Goal: Use online tool/utility: Utilize a website feature to perform a specific function

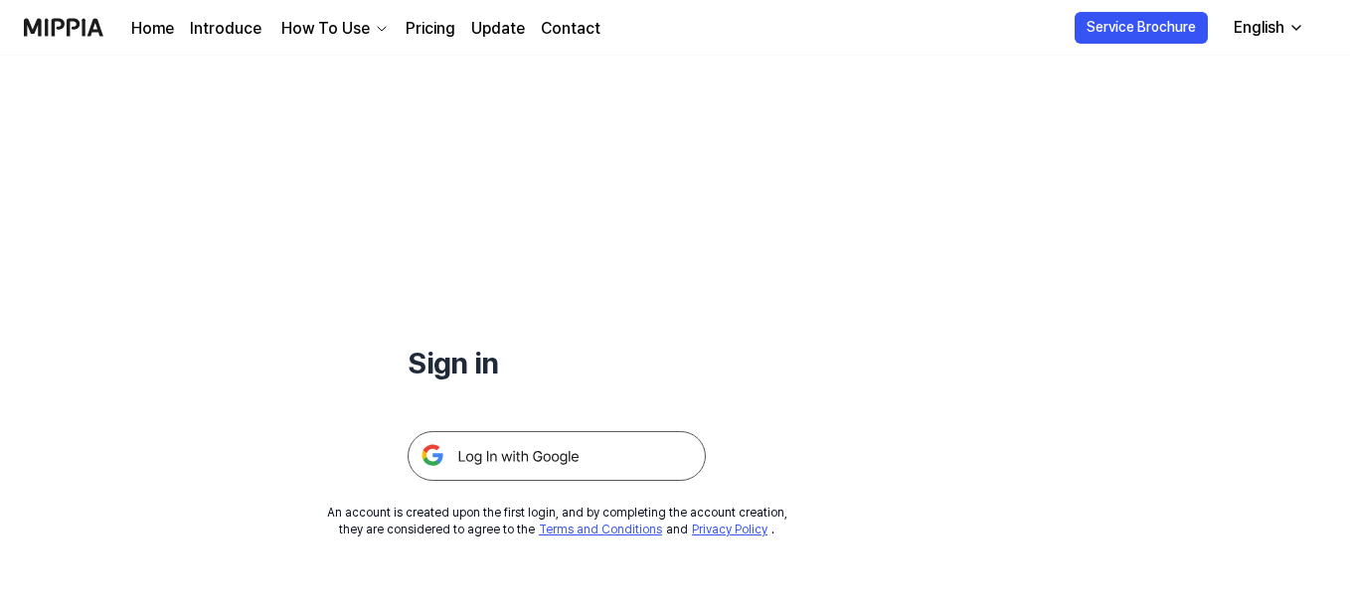
click at [595, 454] on img at bounding box center [556, 456] width 298 height 50
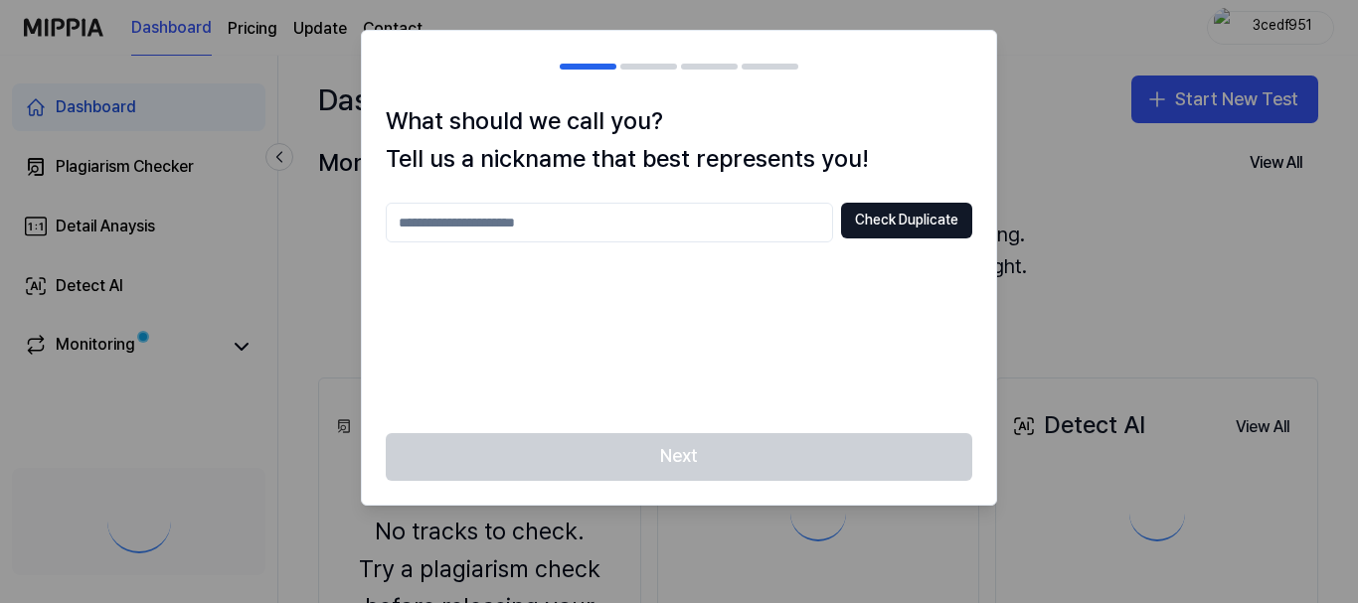
click at [1171, 113] on div at bounding box center [679, 301] width 1358 height 603
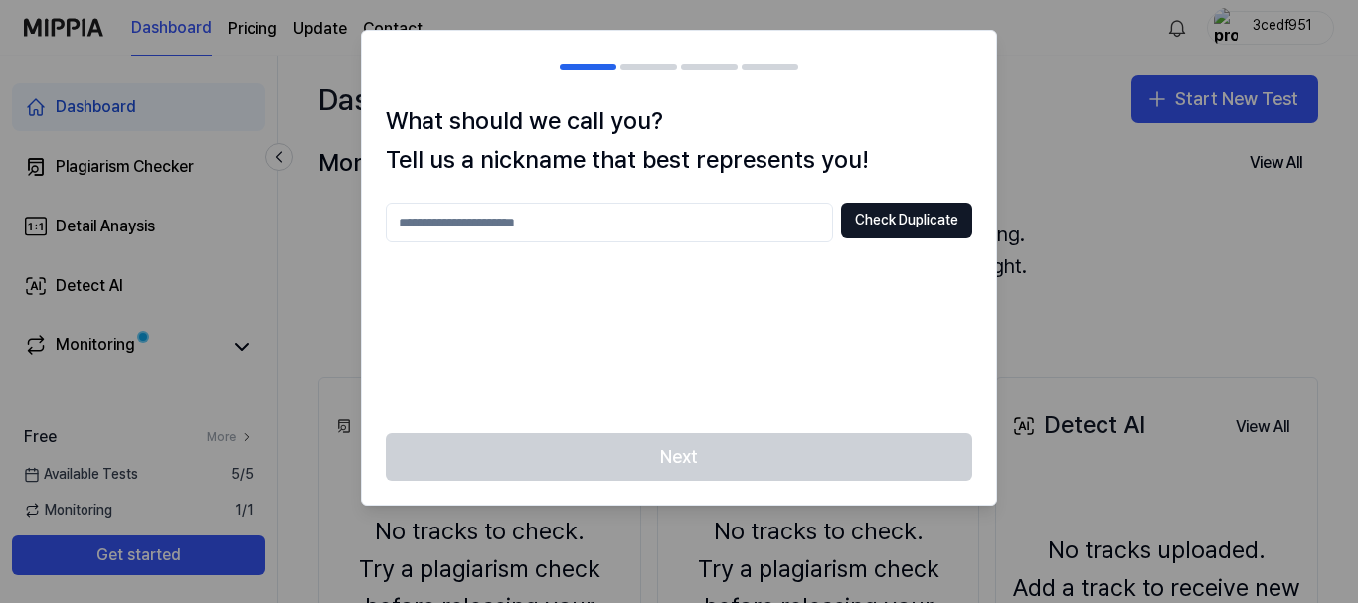
click at [563, 216] on input "text" at bounding box center [609, 223] width 447 height 40
type input "******"
click at [961, 220] on button "Check Duplicate" at bounding box center [906, 221] width 131 height 36
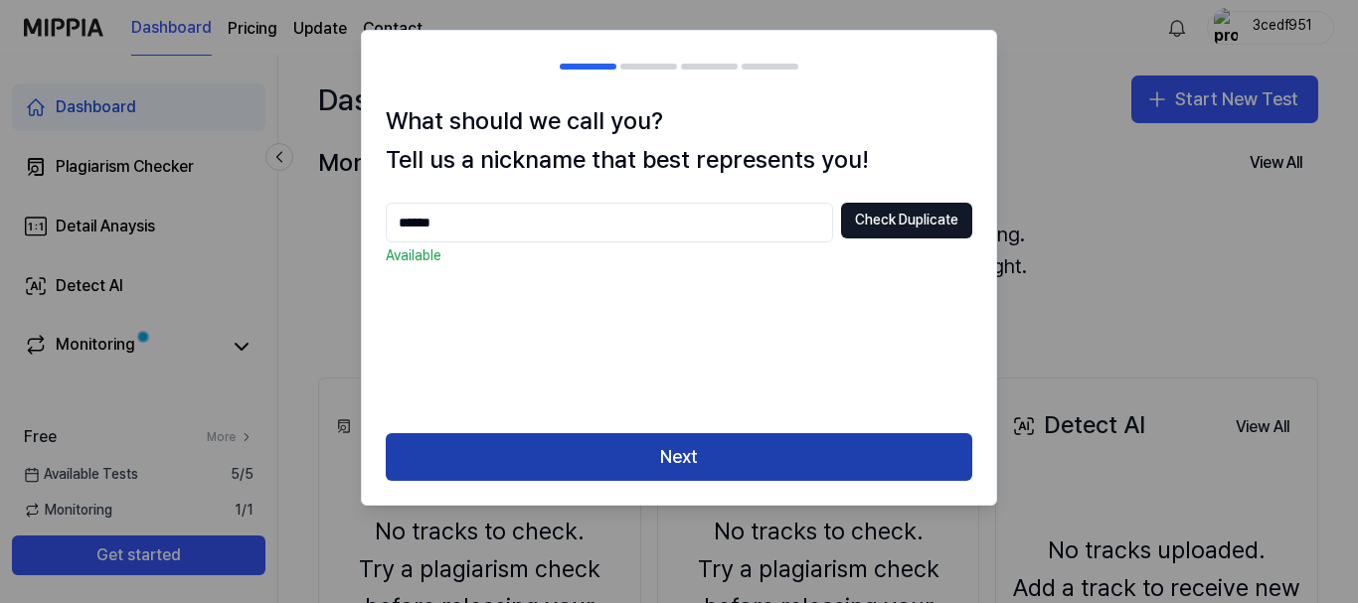
click at [770, 444] on button "Next" at bounding box center [679, 457] width 586 height 48
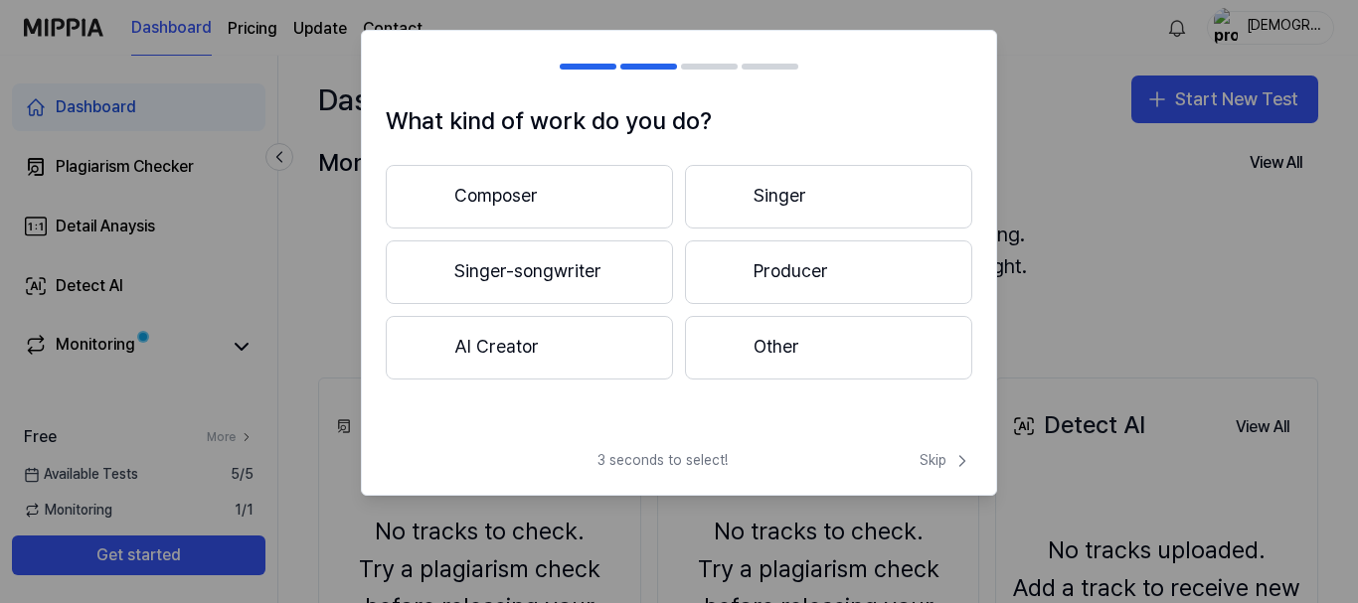
click at [747, 366] on button "Other" at bounding box center [828, 348] width 287 height 64
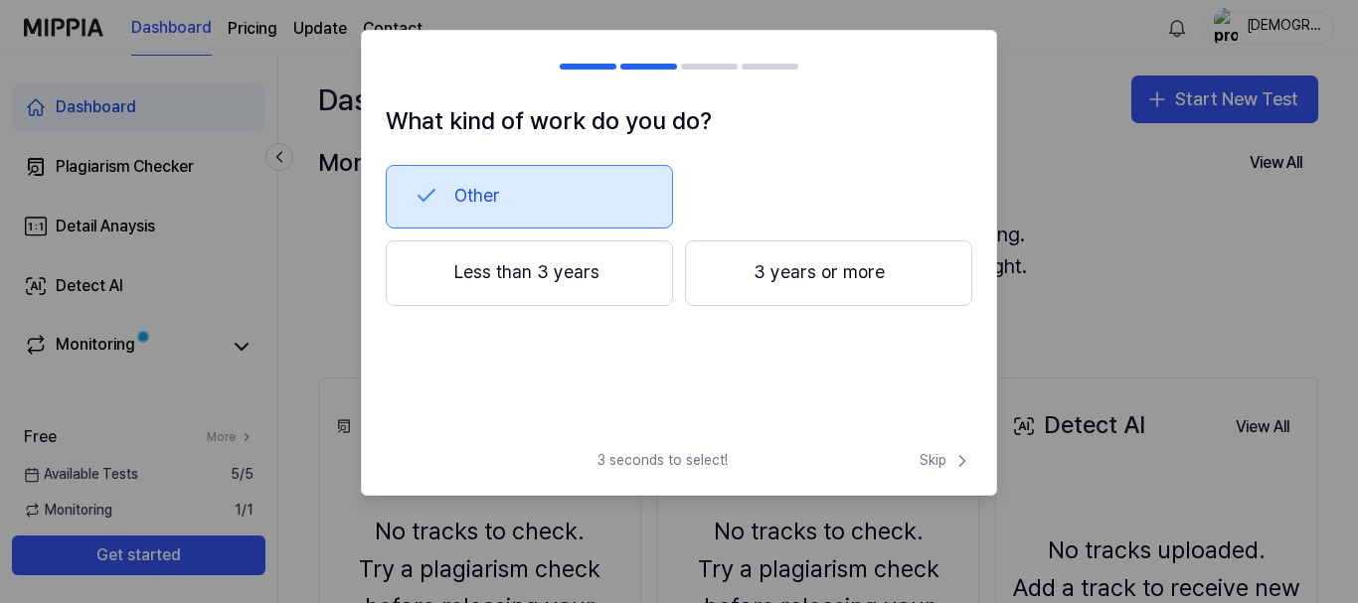
click at [632, 291] on button "Less than 3 years" at bounding box center [529, 274] width 287 height 66
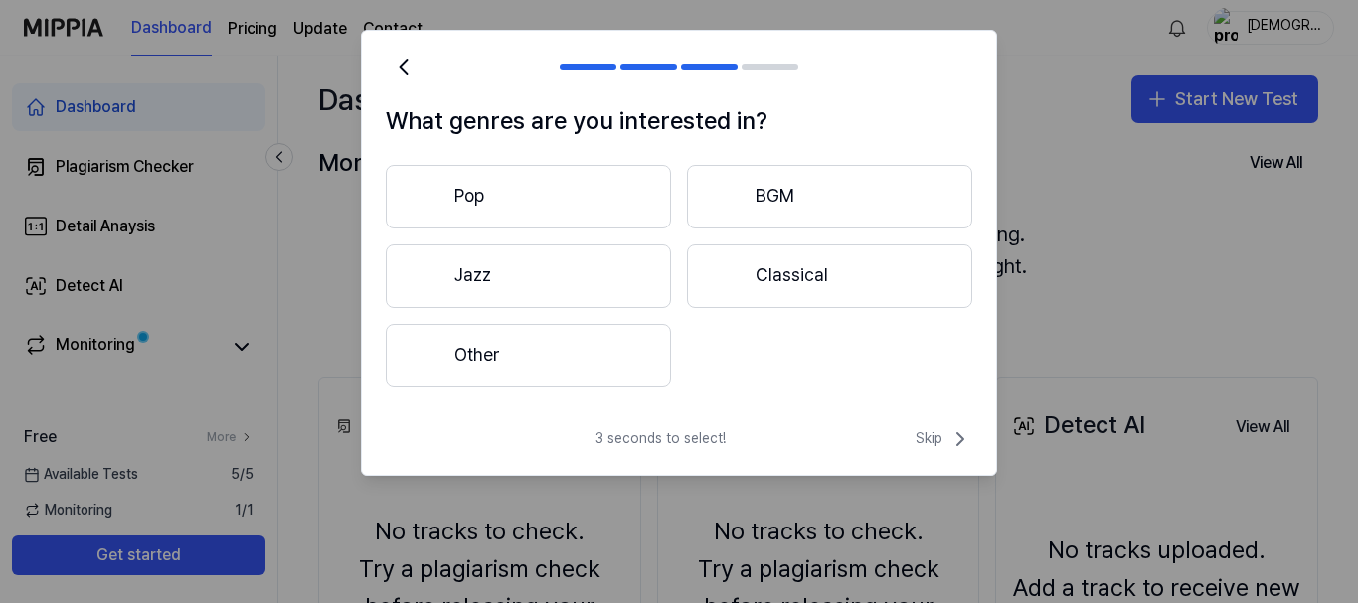
click at [605, 367] on button "Other" at bounding box center [528, 356] width 285 height 64
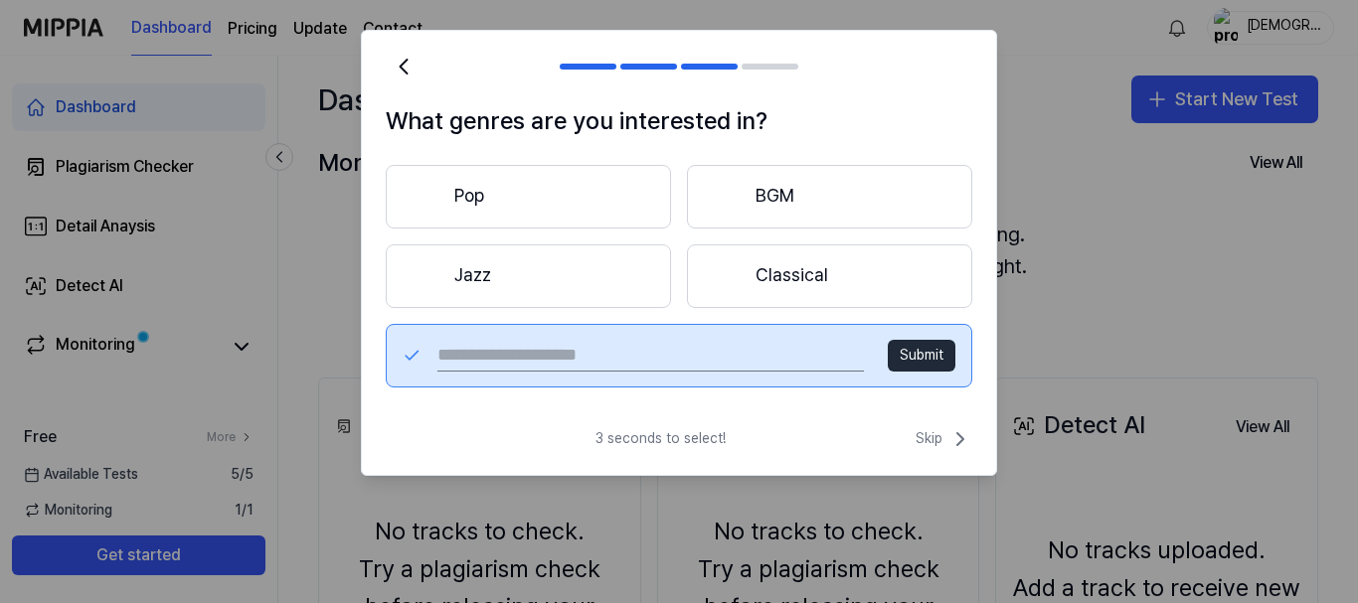
click at [710, 348] on input "text" at bounding box center [650, 356] width 426 height 32
click at [553, 214] on button "Pop" at bounding box center [528, 197] width 285 height 64
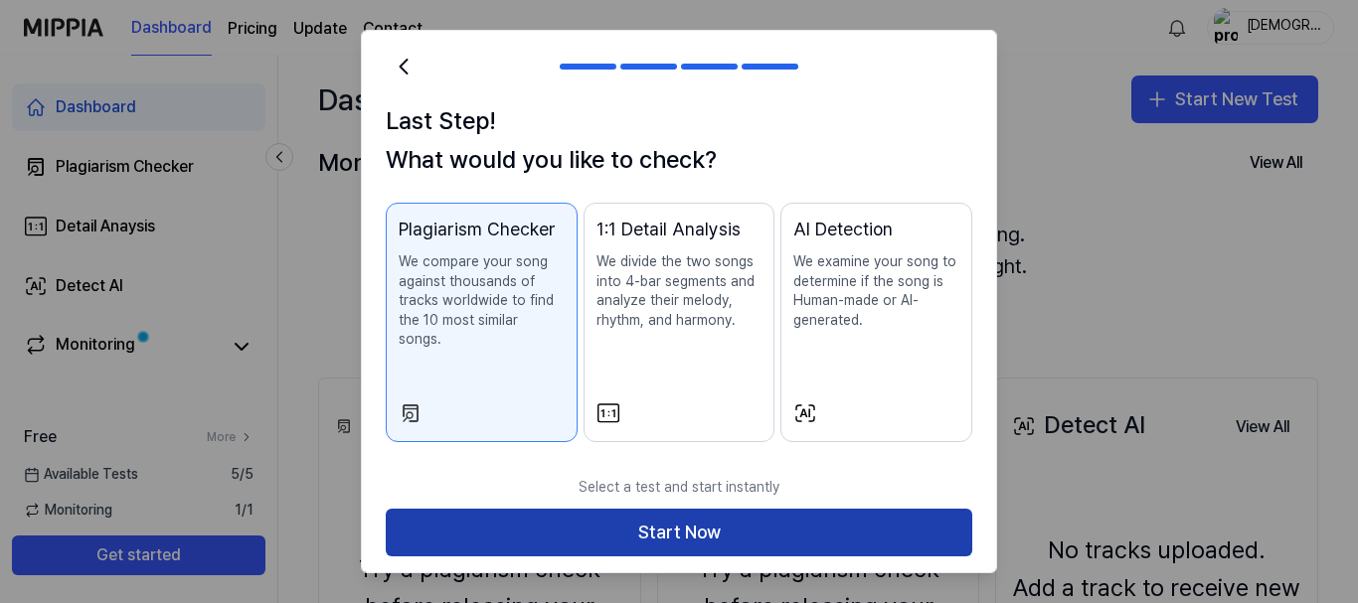
click at [807, 518] on button "Start Now" at bounding box center [679, 533] width 586 height 48
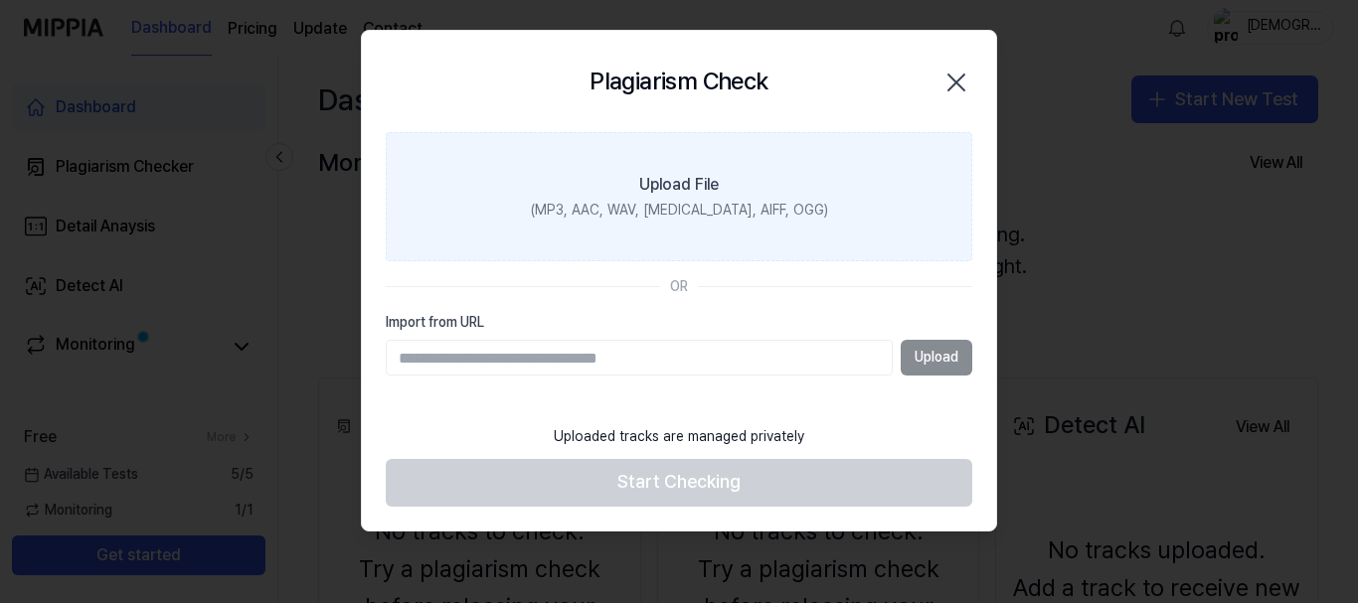
click at [642, 236] on label "Upload File (MP3, AAC, WAV, [MEDICAL_DATA], AIFF, OGG)" at bounding box center [679, 197] width 586 height 129
click at [0, 0] on input "Upload File (MP3, AAC, WAV, [MEDICAL_DATA], AIFF, OGG)" at bounding box center [0, 0] width 0 height 0
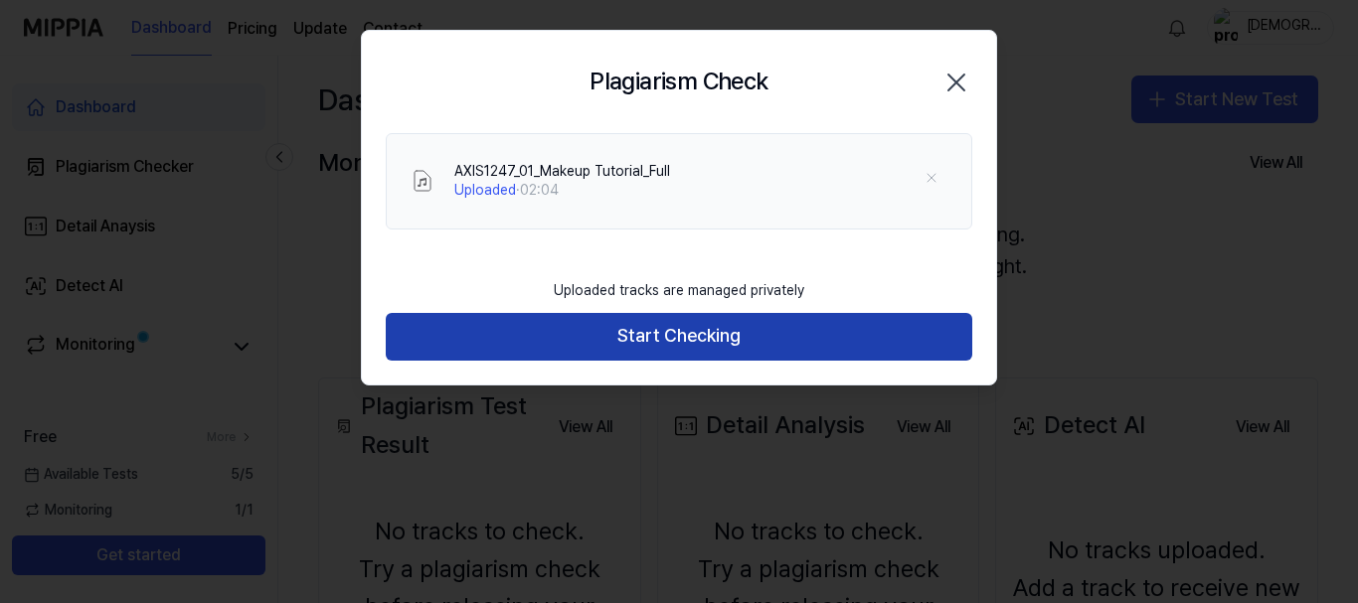
click at [632, 341] on button "Start Checking" at bounding box center [679, 337] width 586 height 48
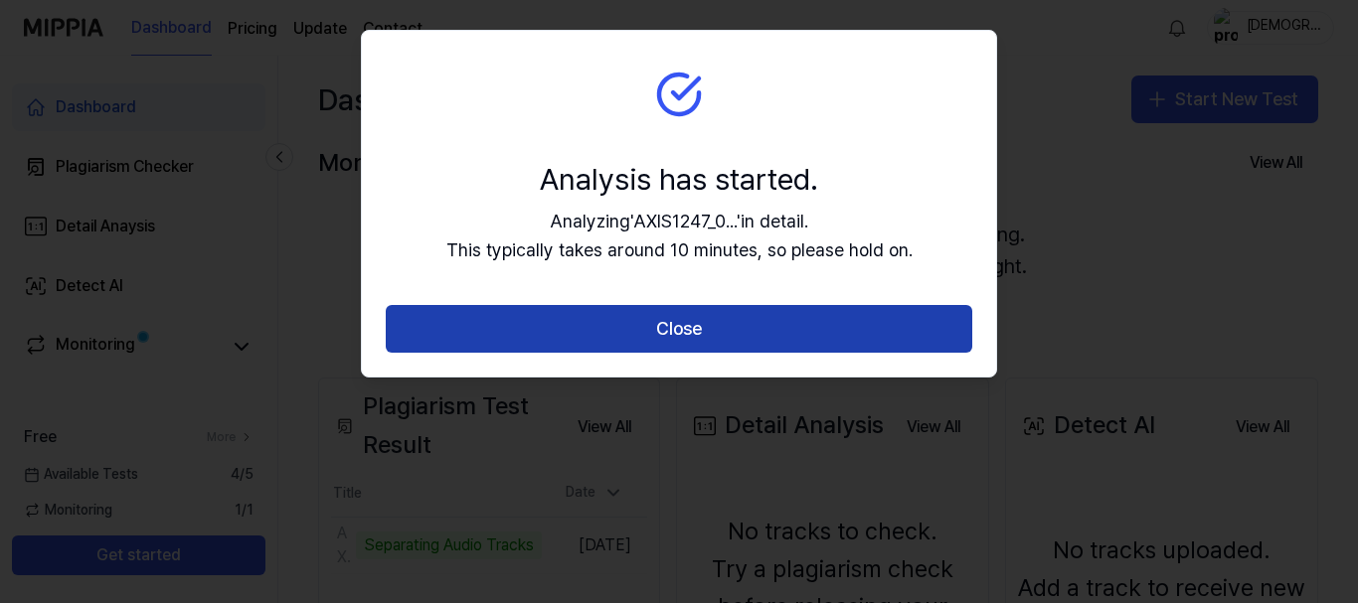
click at [652, 325] on button "Close" at bounding box center [679, 329] width 586 height 48
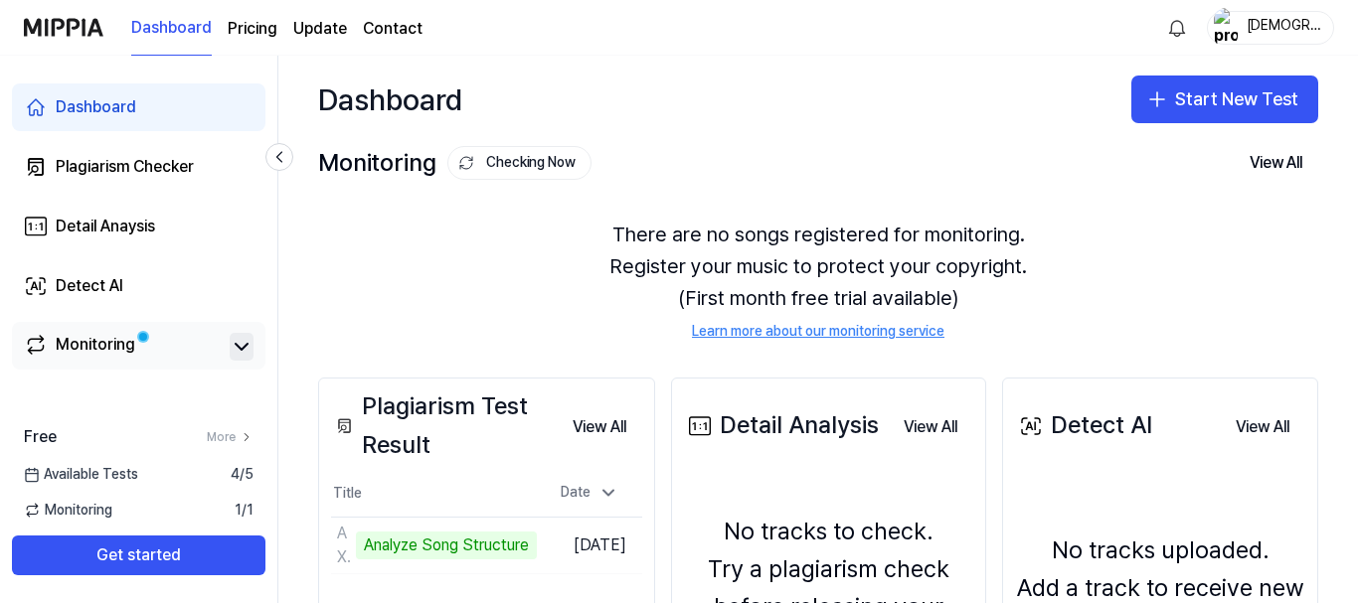
click at [248, 347] on icon at bounding box center [242, 347] width 24 height 24
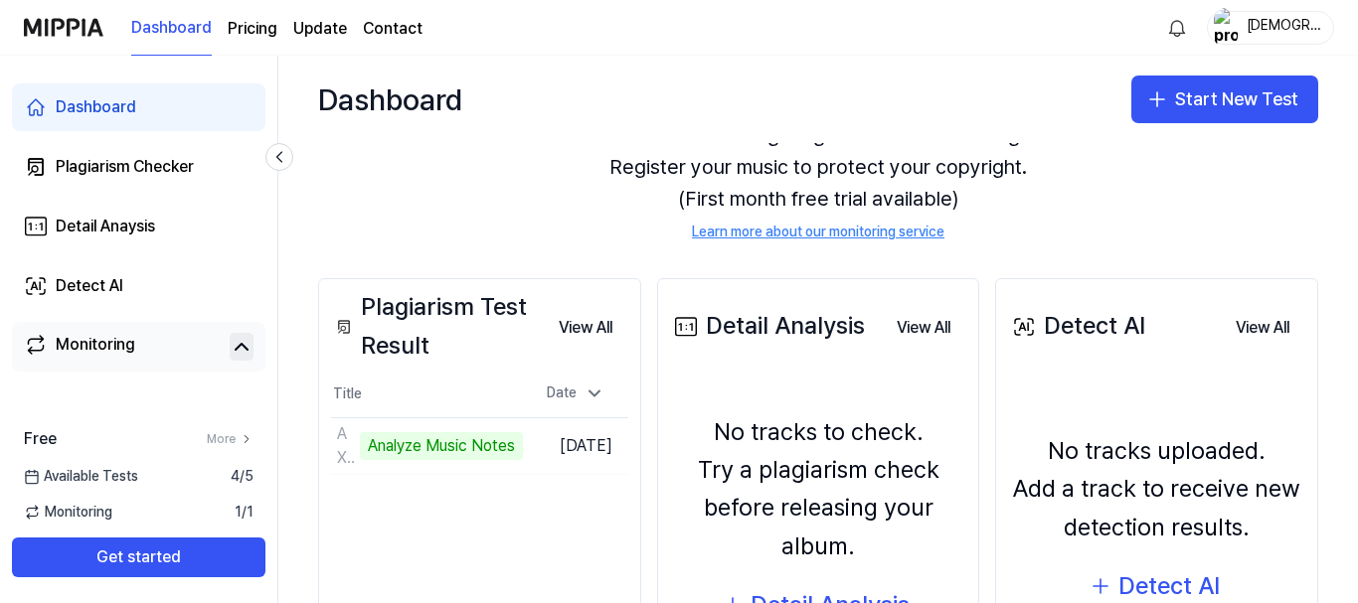
scroll to position [199, 0]
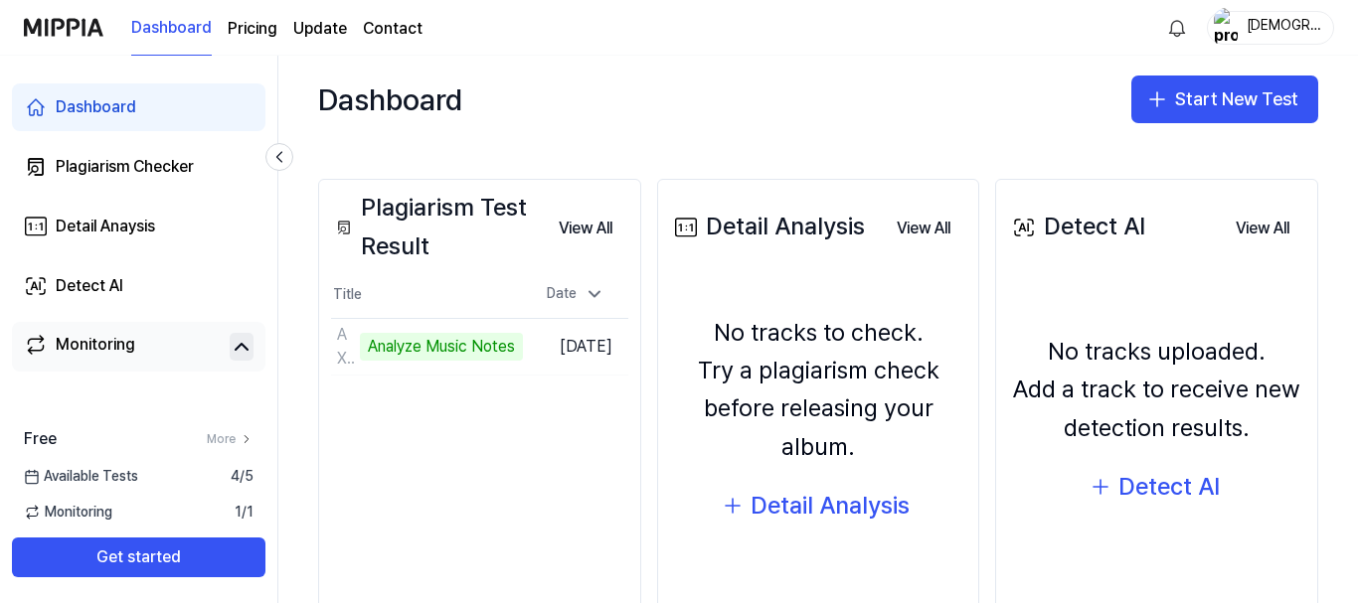
click at [121, 517] on div "Monitoring 1 / 1" at bounding box center [138, 513] width 277 height 20
click at [101, 518] on span "Monitoring" at bounding box center [68, 513] width 88 height 20
click at [165, 471] on div "Available Tests 4 / 5" at bounding box center [138, 477] width 277 height 20
click at [231, 440] on link "More" at bounding box center [230, 439] width 47 height 17
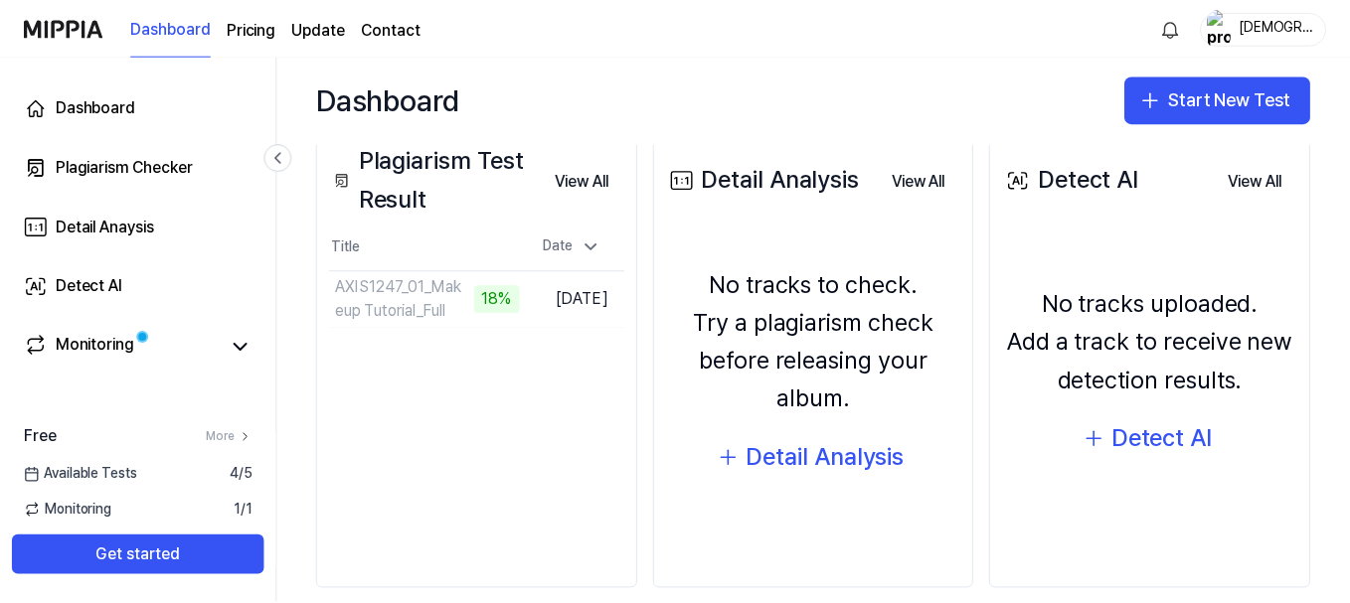
scroll to position [272, 0]
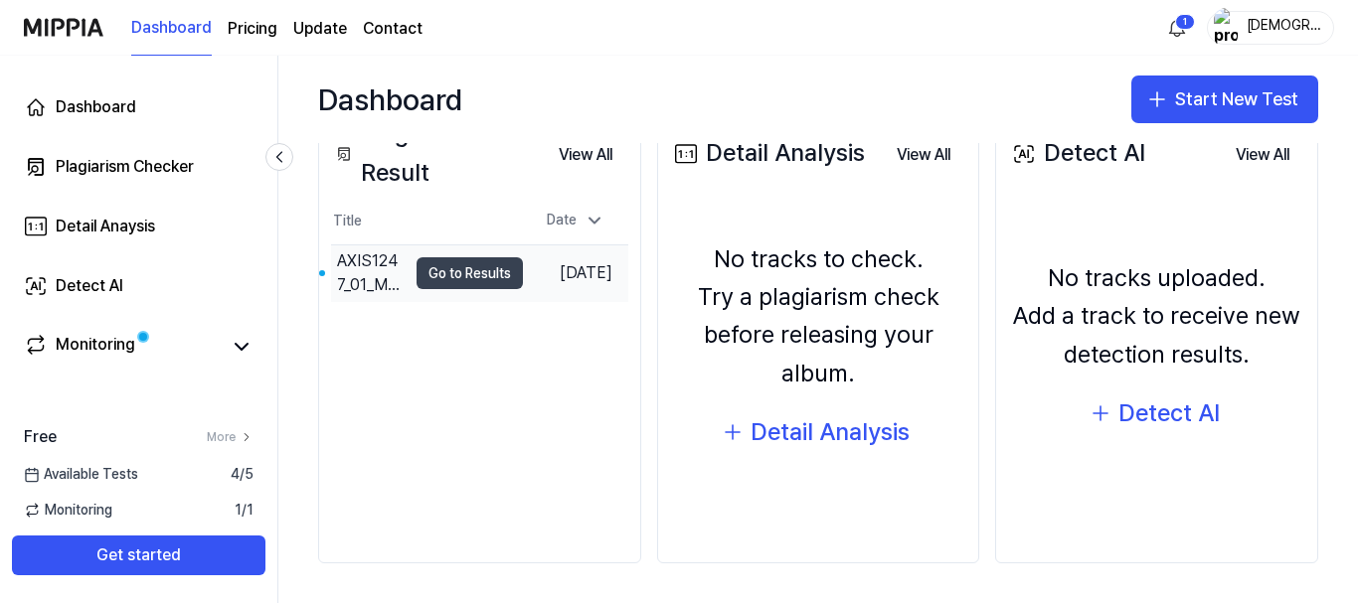
click at [451, 281] on button "Go to Results" at bounding box center [469, 273] width 106 height 32
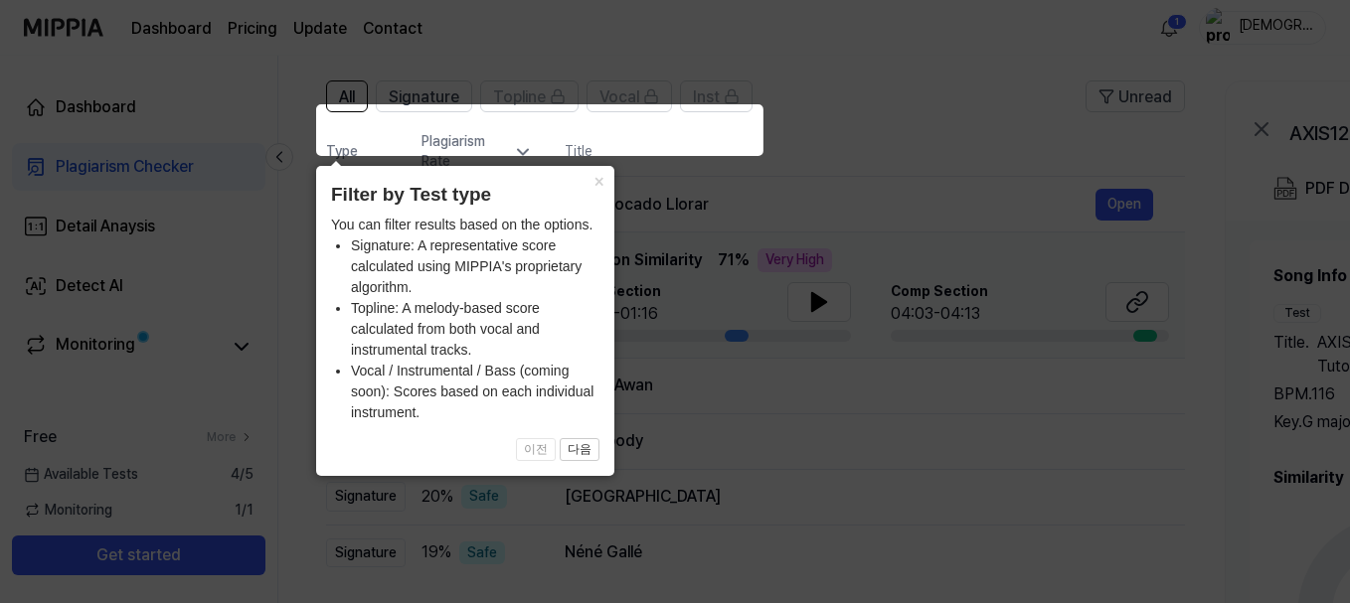
scroll to position [99, 0]
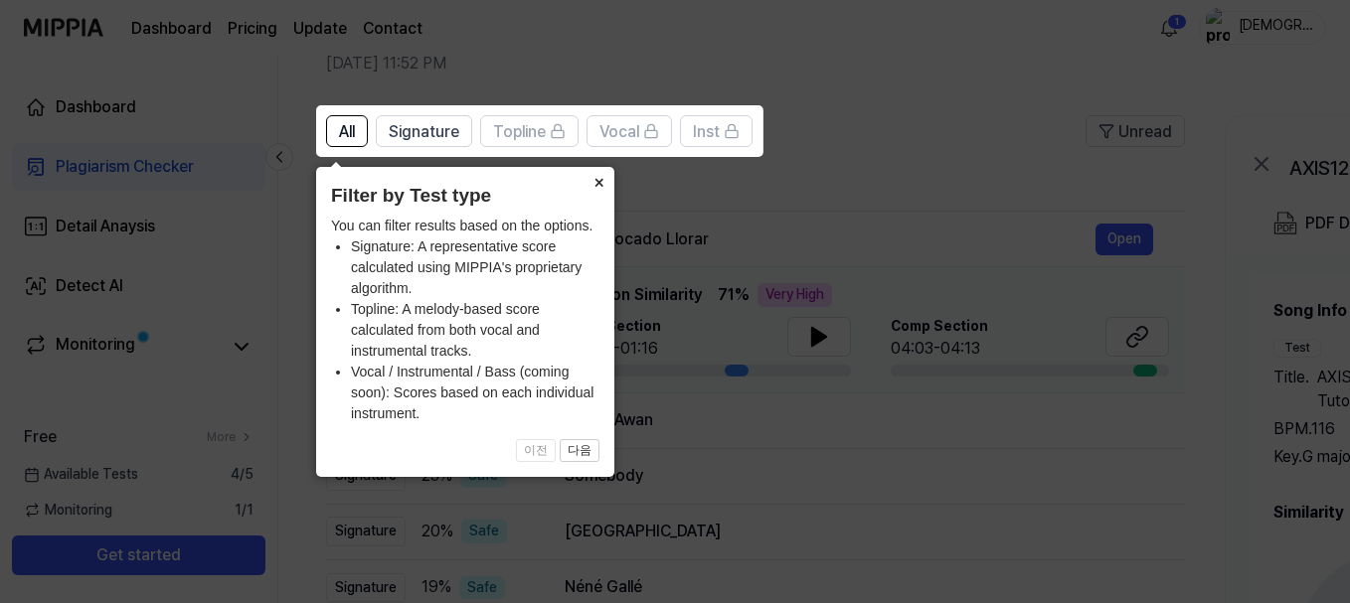
click at [601, 178] on button "×" at bounding box center [598, 181] width 32 height 28
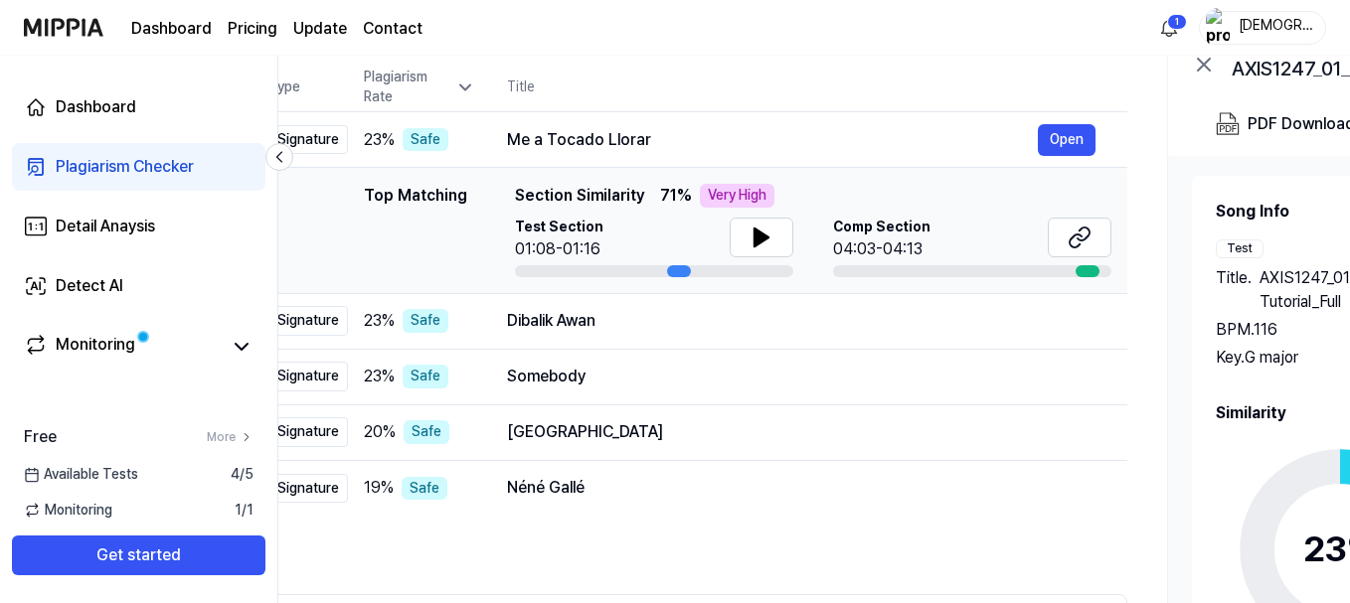
scroll to position [0, 65]
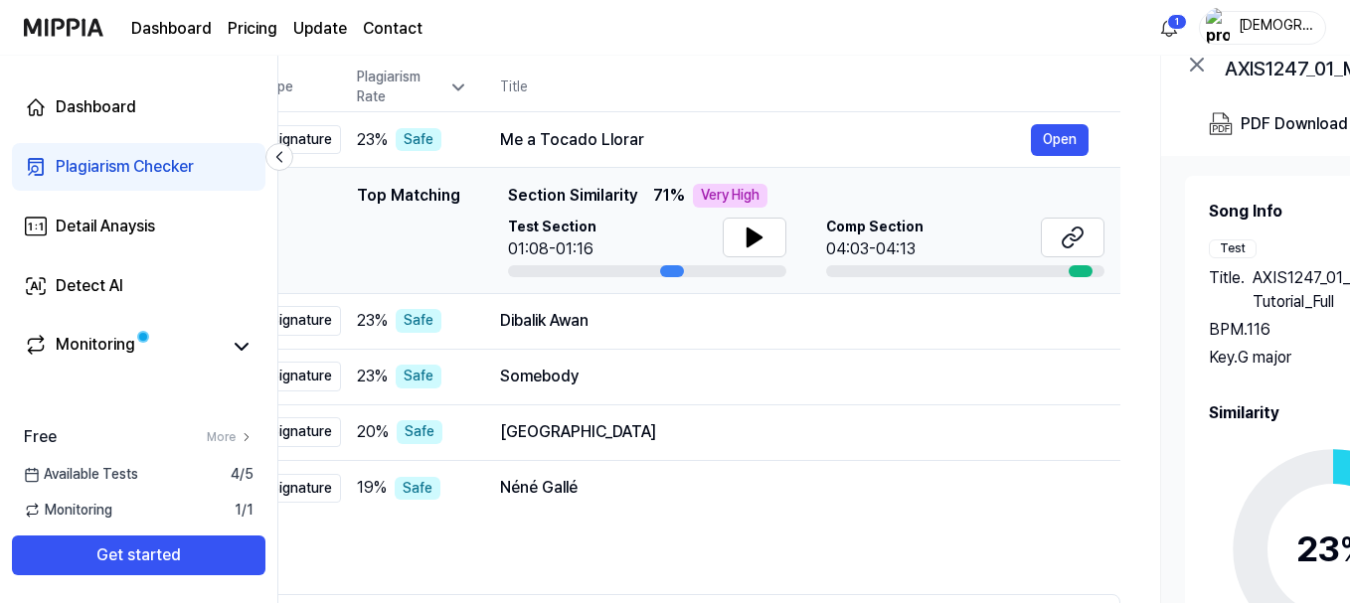
drag, startPoint x: 741, startPoint y: 270, endPoint x: 677, endPoint y: 275, distance: 64.8
click at [677, 275] on div at bounding box center [672, 271] width 24 height 12
click at [736, 240] on button at bounding box center [755, 238] width 64 height 40
click at [753, 241] on icon at bounding box center [754, 238] width 14 height 18
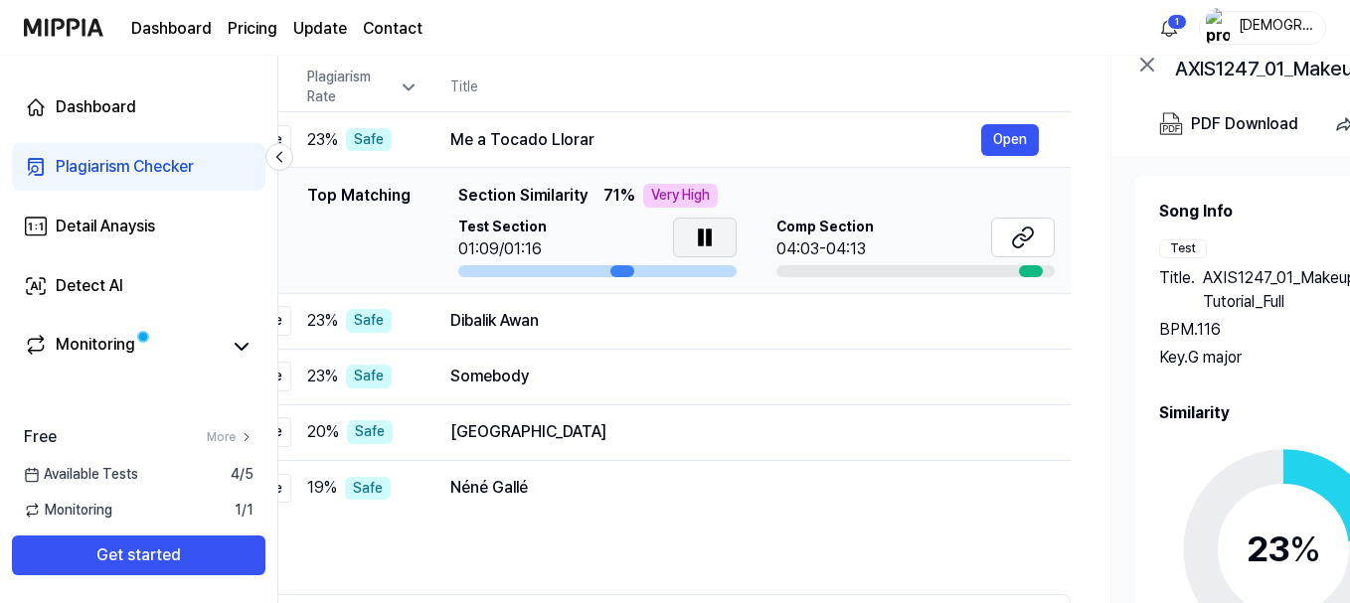
scroll to position [0, 127]
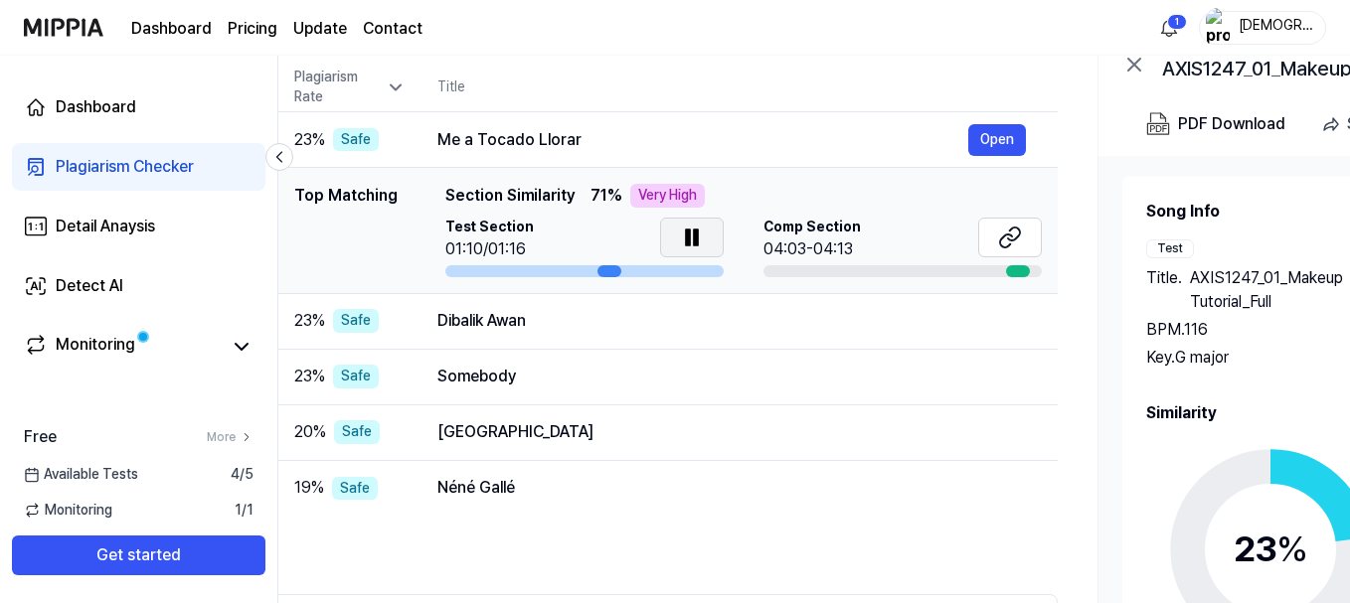
drag, startPoint x: 676, startPoint y: 270, endPoint x: 613, endPoint y: 278, distance: 63.1
click at [613, 278] on td "Top Matching Top Matching Section Similarity 71 % Very High Test Section 01:10/…" at bounding box center [628, 231] width 859 height 126
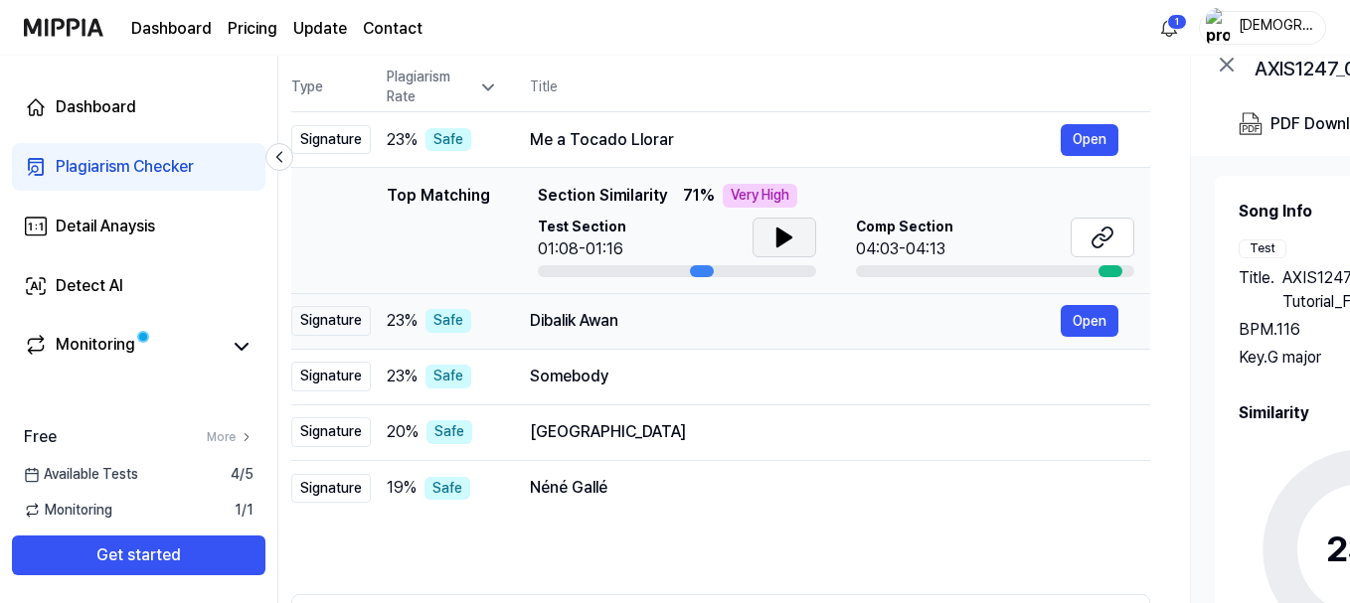
scroll to position [0, 0]
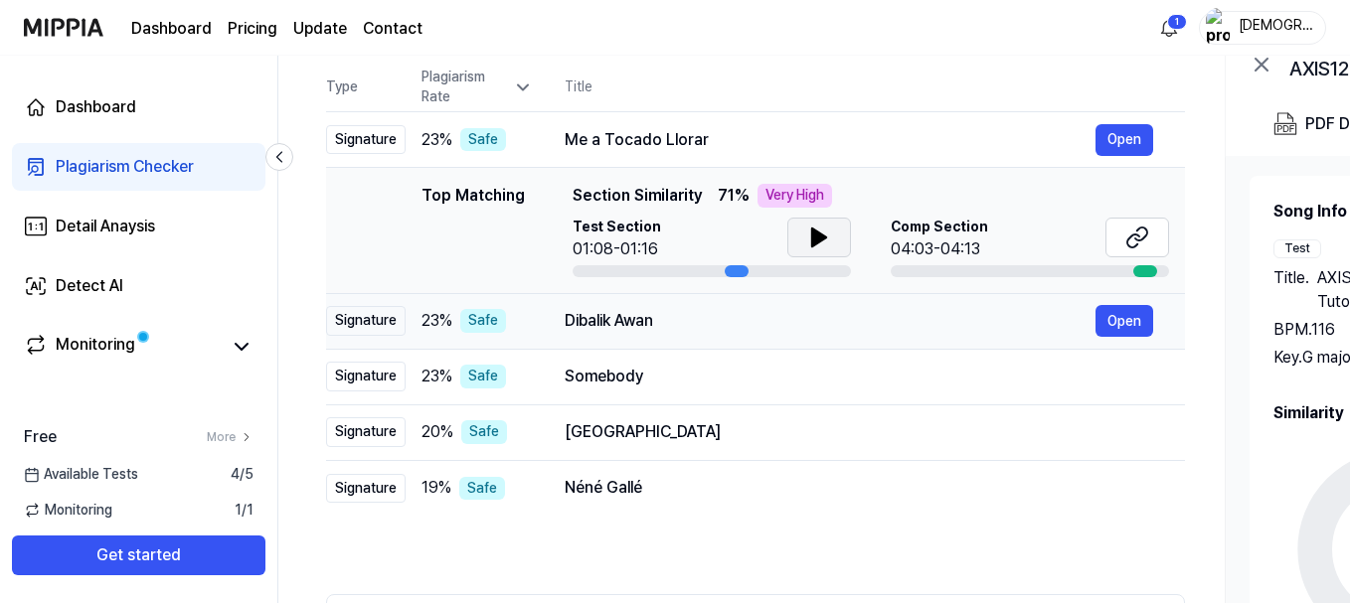
drag, startPoint x: 595, startPoint y: 305, endPoint x: 756, endPoint y: 299, distance: 161.1
click at [756, 299] on td "Dibalik Awan Open" at bounding box center [859, 321] width 652 height 56
